Goal: Check status: Check status

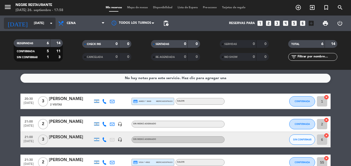
click at [31, 27] on input "[DATE]" at bounding box center [53, 23] width 44 height 9
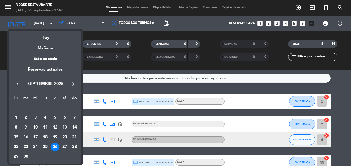
click at [54, 56] on div "Este sábado" at bounding box center [45, 59] width 72 height 14
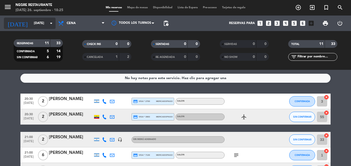
click at [39, 22] on input "sáb. 27 sep." at bounding box center [53, 23] width 44 height 9
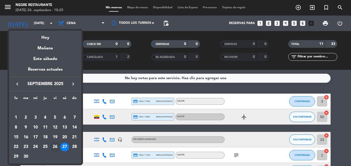
click at [56, 145] on div "26" at bounding box center [55, 147] width 9 height 9
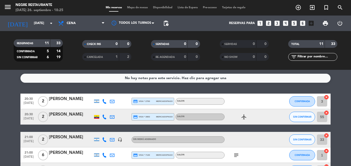
type input "vie. [DATE]"
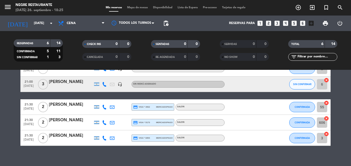
scroll to position [61, 0]
